Goal: Find specific page/section: Find specific page/section

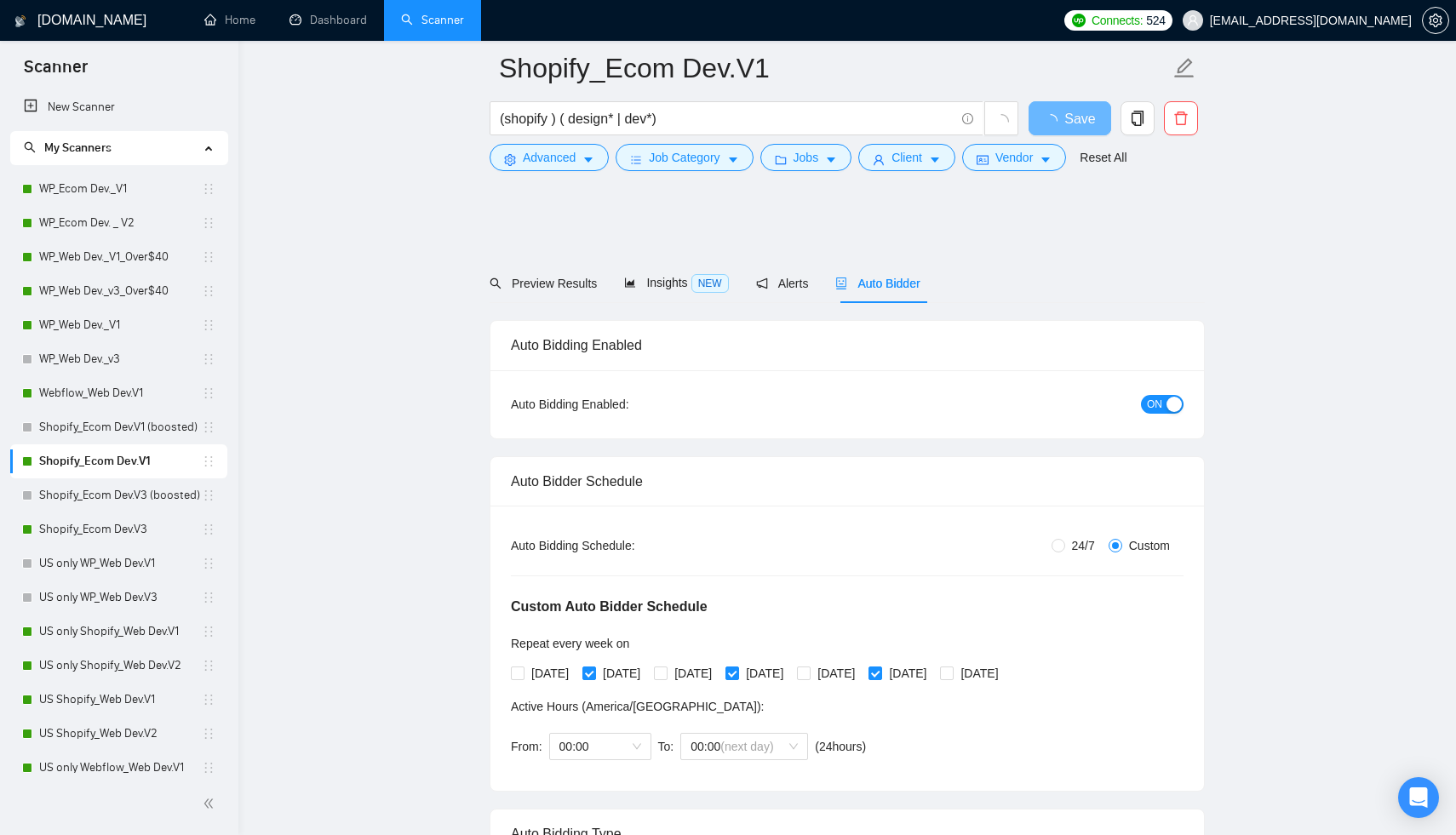
scroll to position [2110, 0]
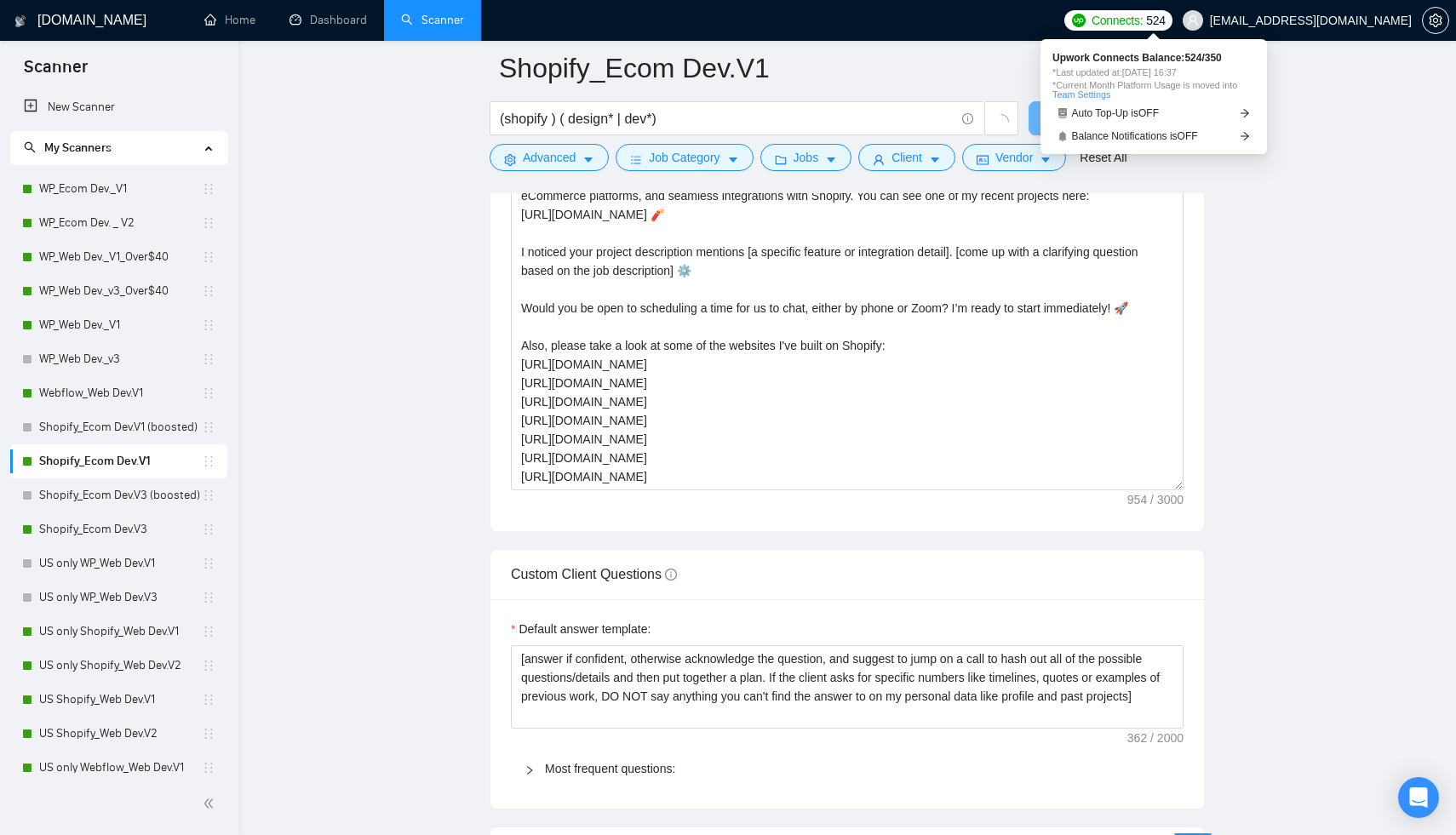
click at [1143, 23] on span "Connects:" at bounding box center [1116, 21] width 51 height 19
click at [1143, 26] on span "Connects:" at bounding box center [1116, 21] width 51 height 19
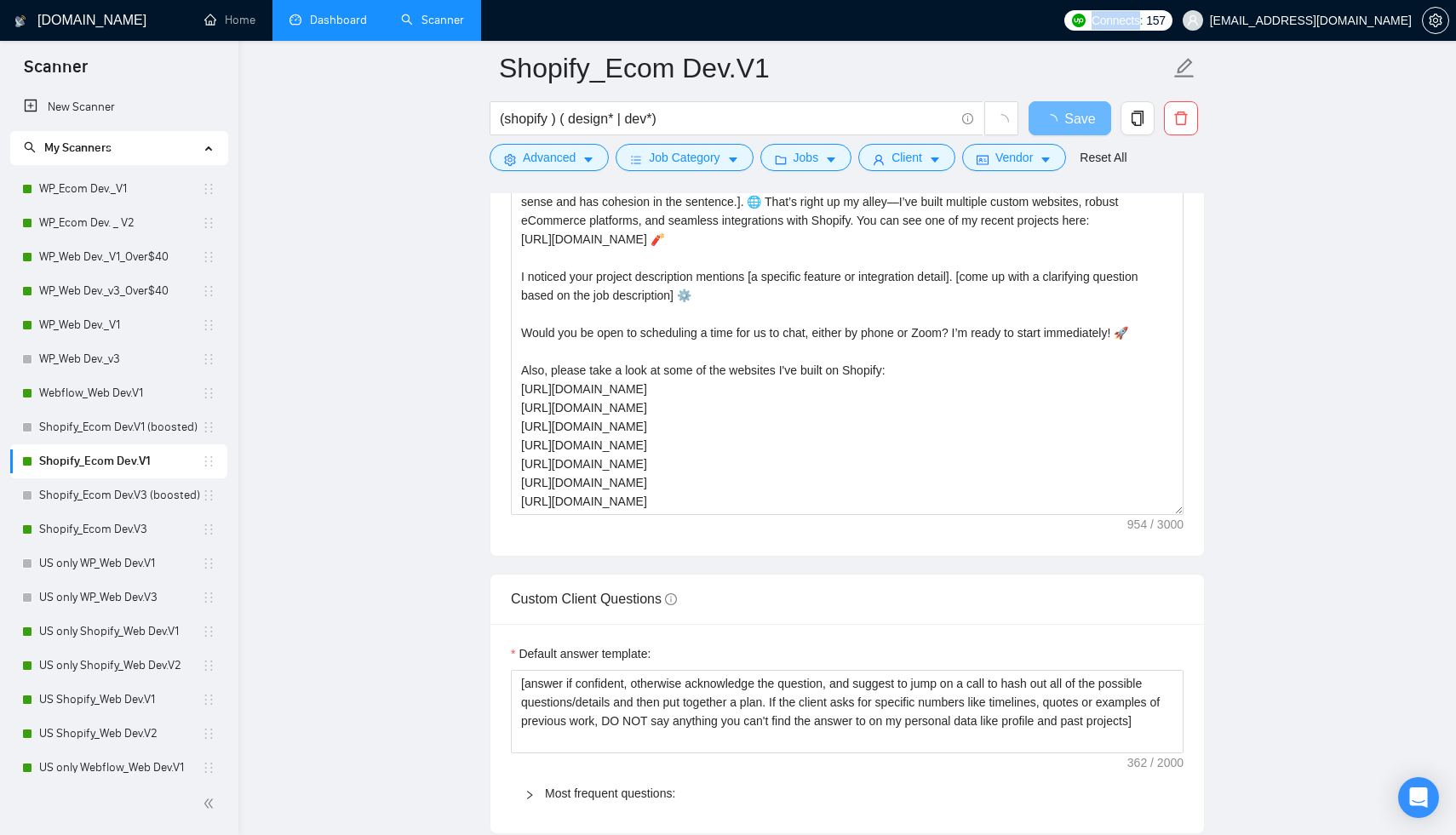
click at [328, 12] on link "Dashboard" at bounding box center [328, 19] width 78 height 14
